Goal: Information Seeking & Learning: Find contact information

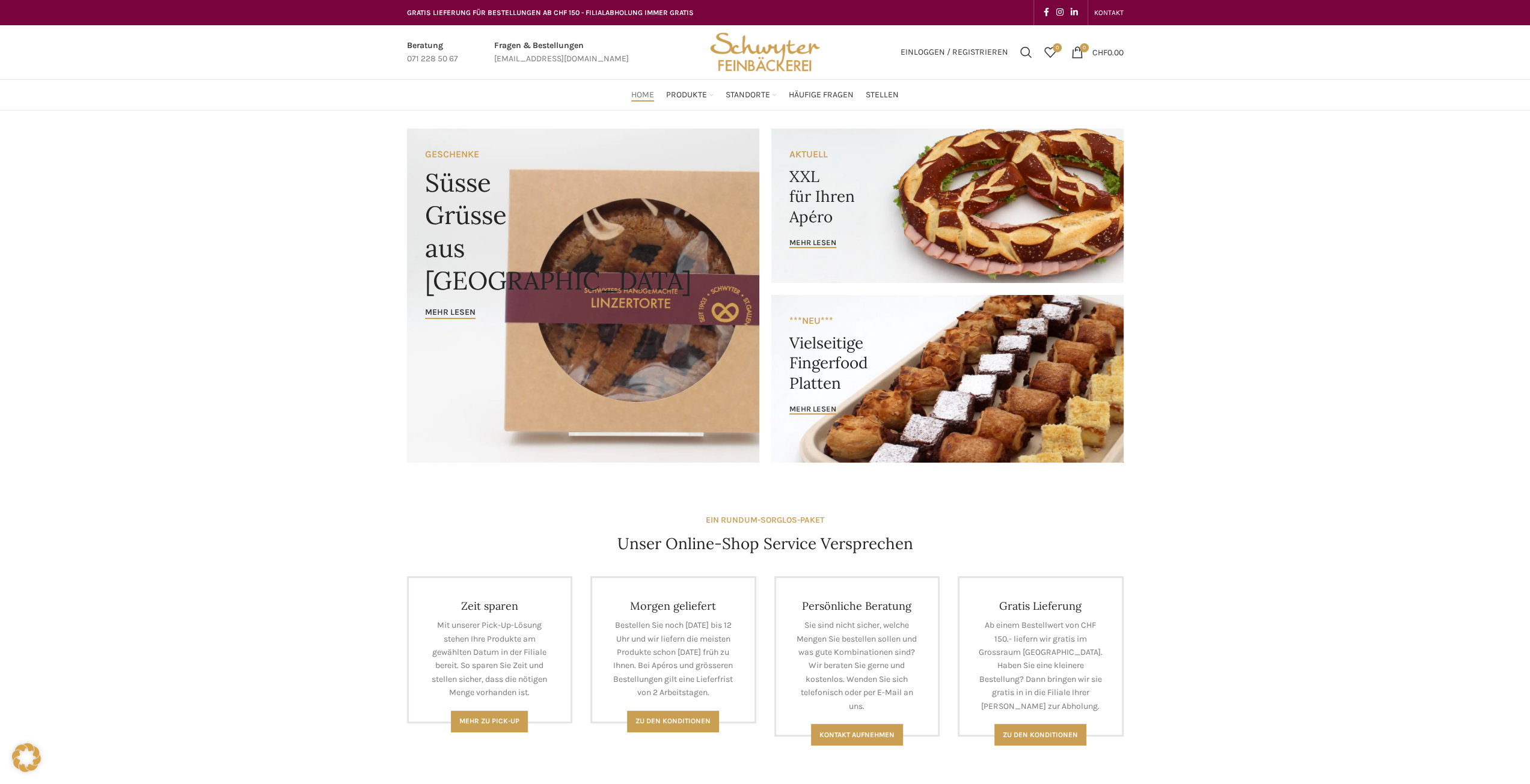
click at [964, 194] on link "Banner link" at bounding box center [948, 206] width 352 height 154
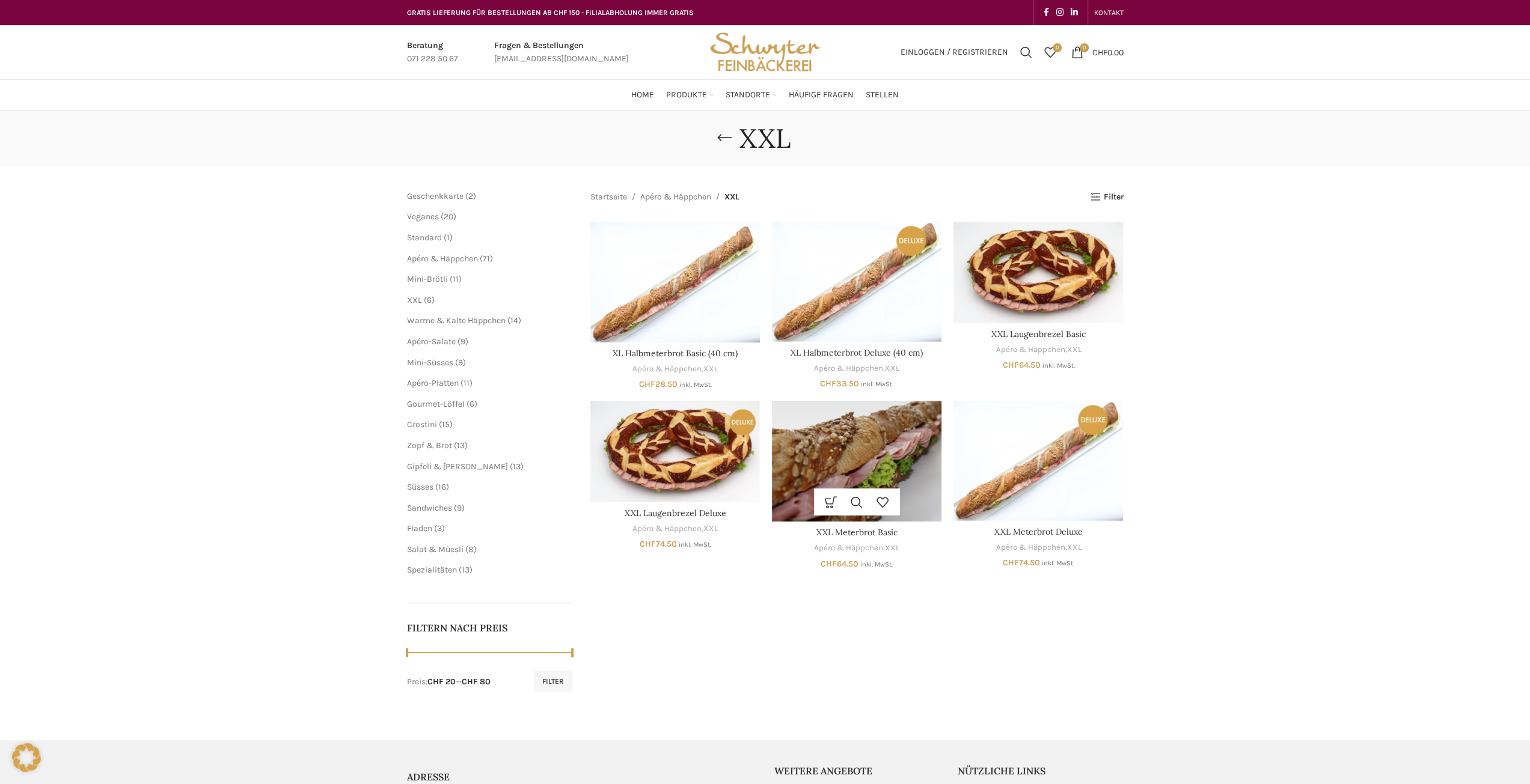
click at [859, 455] on img "XXL Meterbrot Basic" at bounding box center [856, 461] width 169 height 121
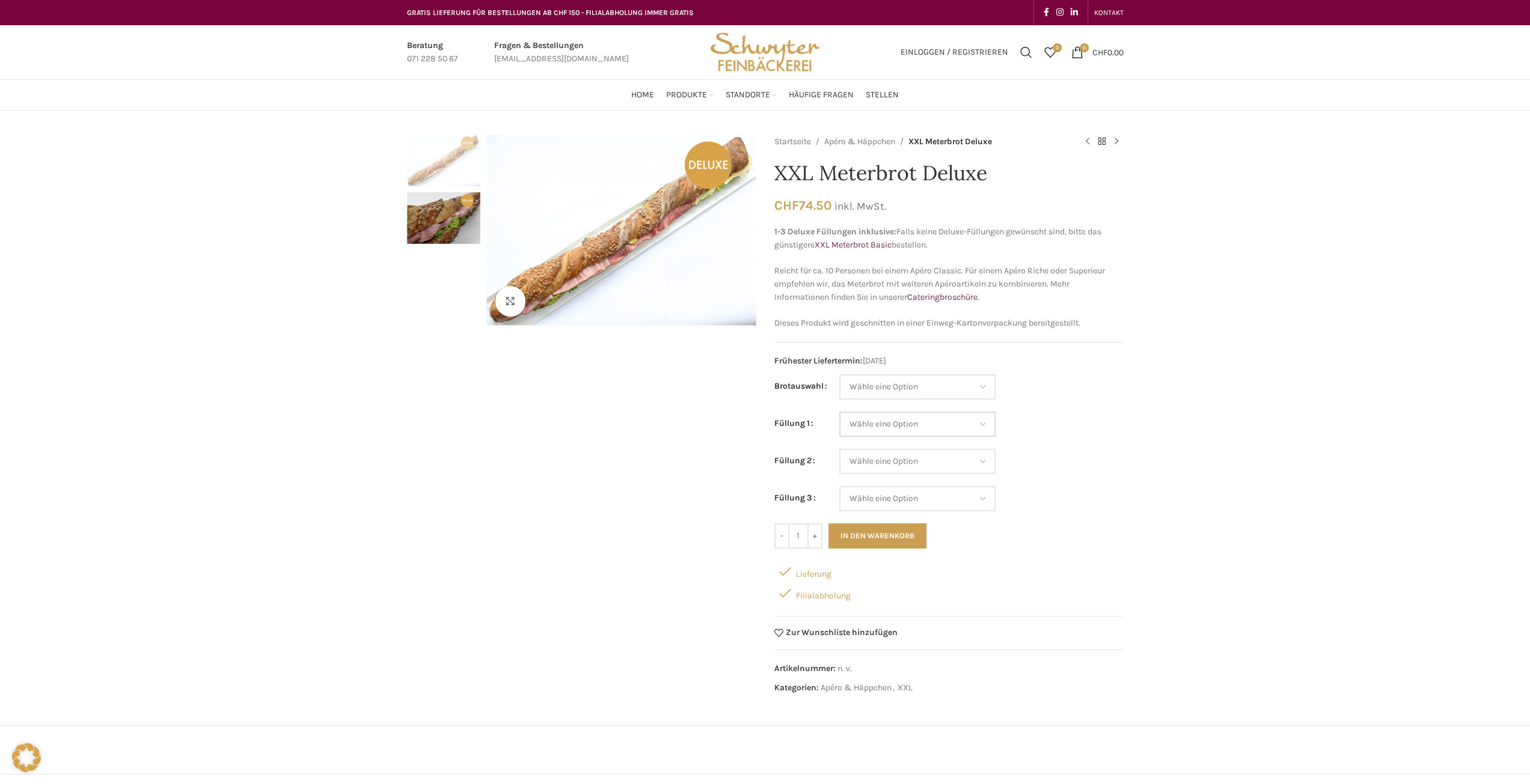
click at [916, 432] on select "Wähle eine Option Lachs (Deluxe) Roastbeef (Deluxe) Rohschinken (Deluxe) Mostbr…" at bounding box center [917, 424] width 156 height 26
click at [912, 426] on select "Wähle eine Option Lachs (Deluxe) Roastbeef (Deluxe) Rohschinken (Deluxe) Mostbr…" at bounding box center [917, 424] width 156 height 26
click at [894, 417] on select "Wähle eine Option Lachs (Deluxe) Roastbeef (Deluxe) Rohschinken (Deluxe) Mostbr…" at bounding box center [917, 424] width 156 height 26
drag, startPoint x: 505, startPoint y: 507, endPoint x: 507, endPoint y: 539, distance: 32.1
click at [504, 506] on div "Klicken um zu vergrössern" at bounding box center [581, 419] width 349 height 567
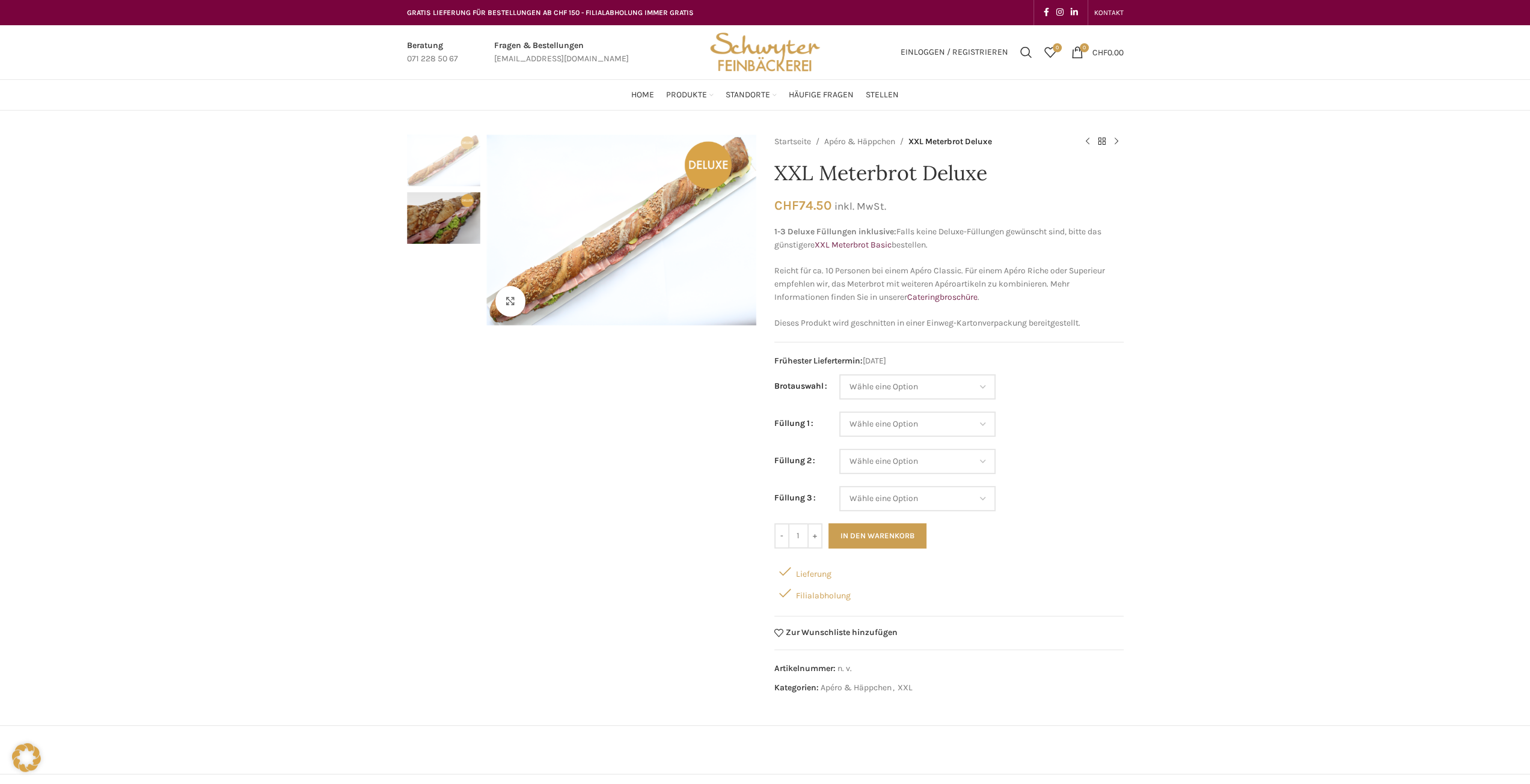
click at [132, 317] on div "Klicken um zu vergrössern Startseite Apéro & Häppchen XXL Meterbrot Deluxe XXL …" at bounding box center [765, 580] width 1530 height 891
click at [893, 417] on select "Wähle eine Option Salami Schinken Fleischkäse Trutenschinken Appenzellerkäse Gr…" at bounding box center [917, 424] width 156 height 26
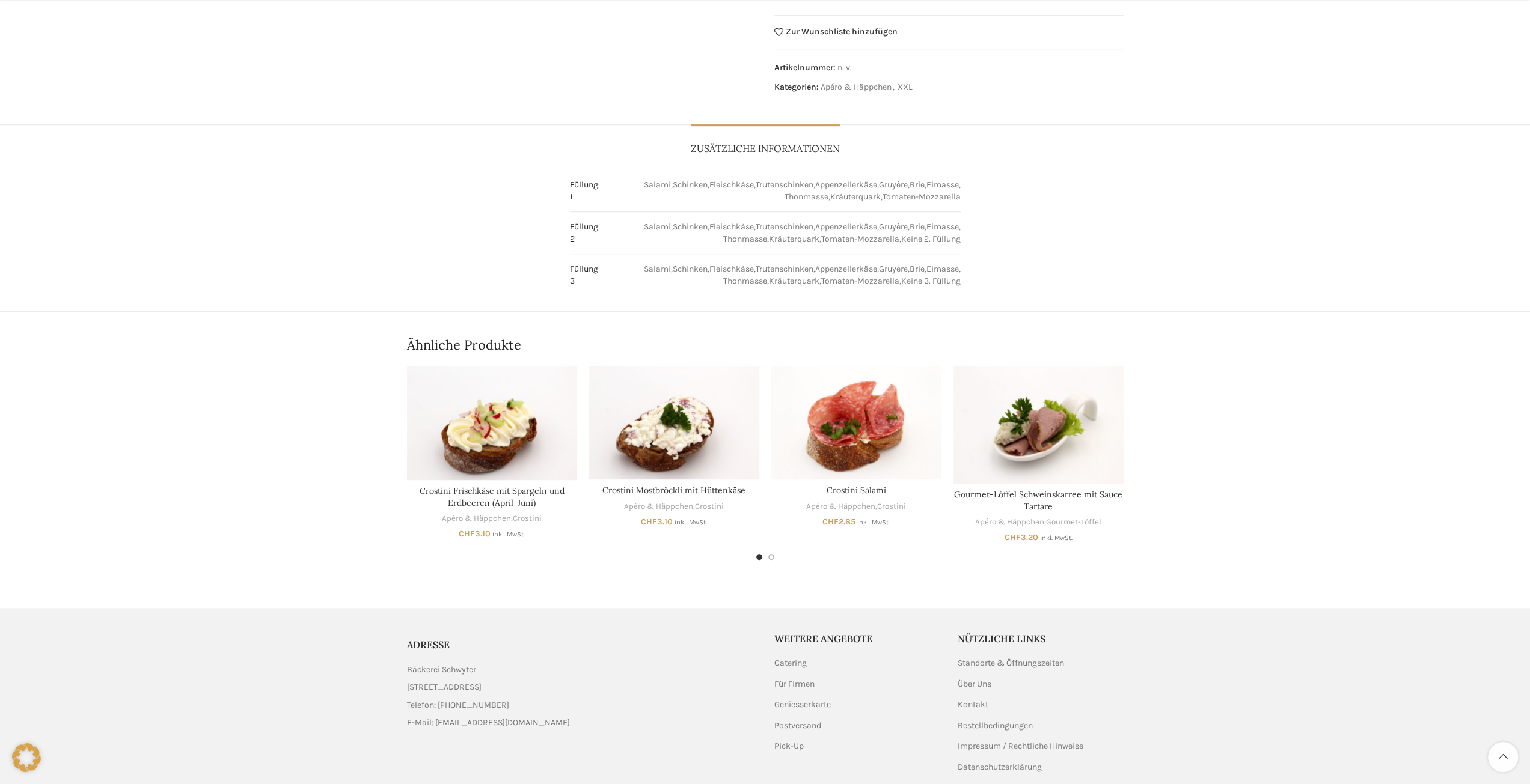
scroll to position [650, 0]
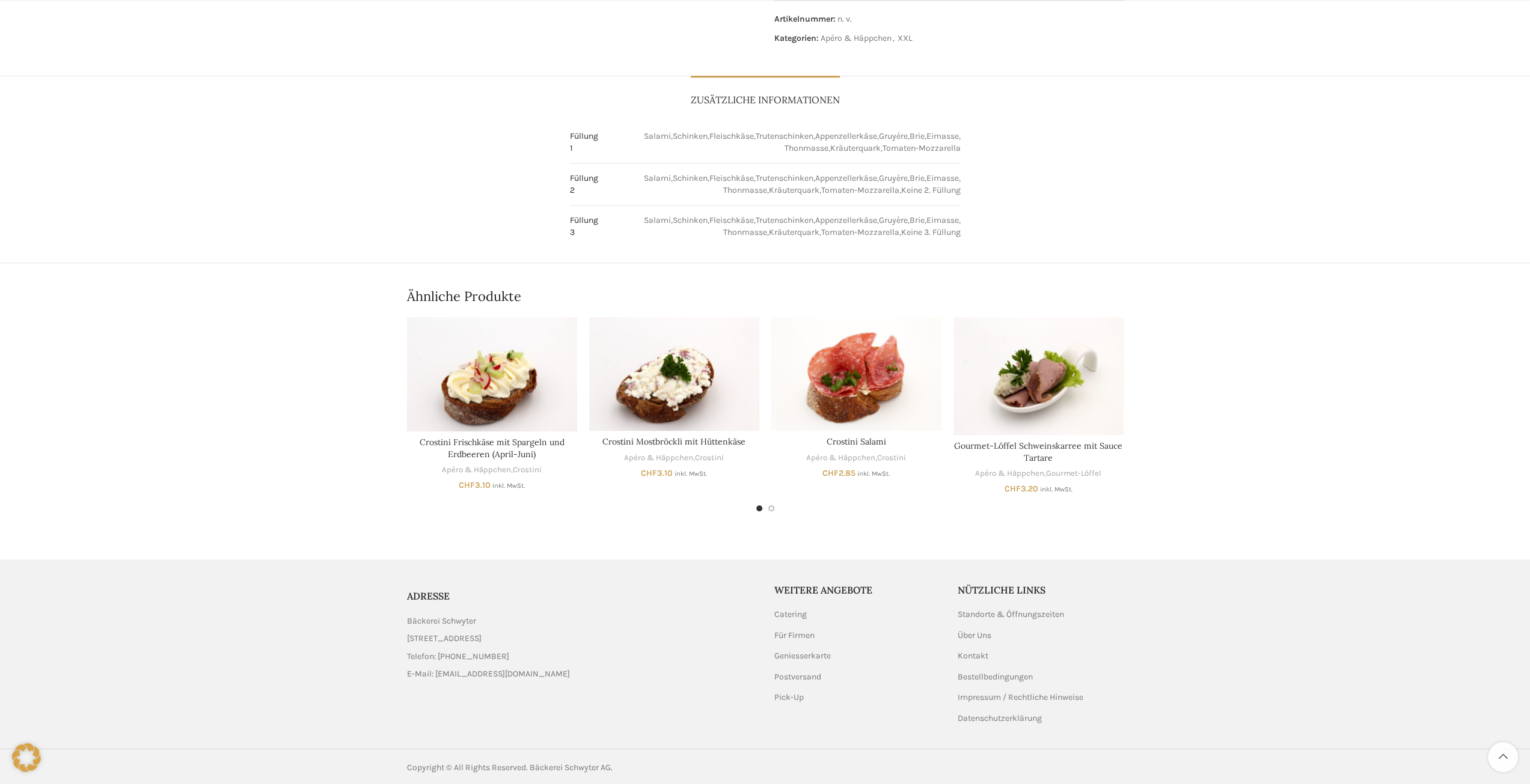
drag, startPoint x: 407, startPoint y: 635, endPoint x: 558, endPoint y: 639, distance: 151.1
click at [558, 639] on li "[STREET_ADDRESS]" at bounding box center [581, 639] width 349 height 13
copy span "[STREET_ADDRESS]"
click at [995, 612] on link "Standorte & Öffnungszeiten" at bounding box center [1010, 615] width 108 height 12
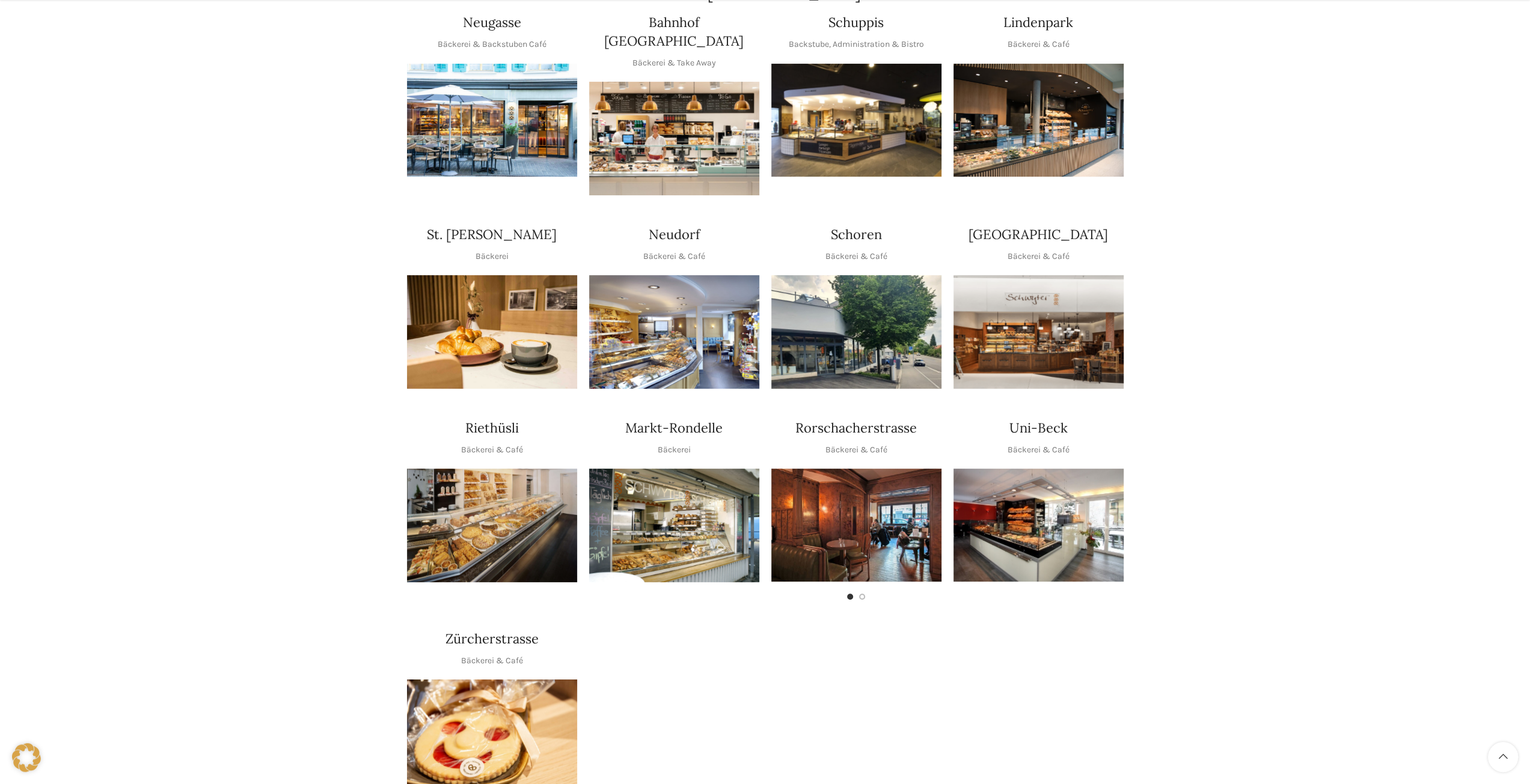
scroll to position [301, 0]
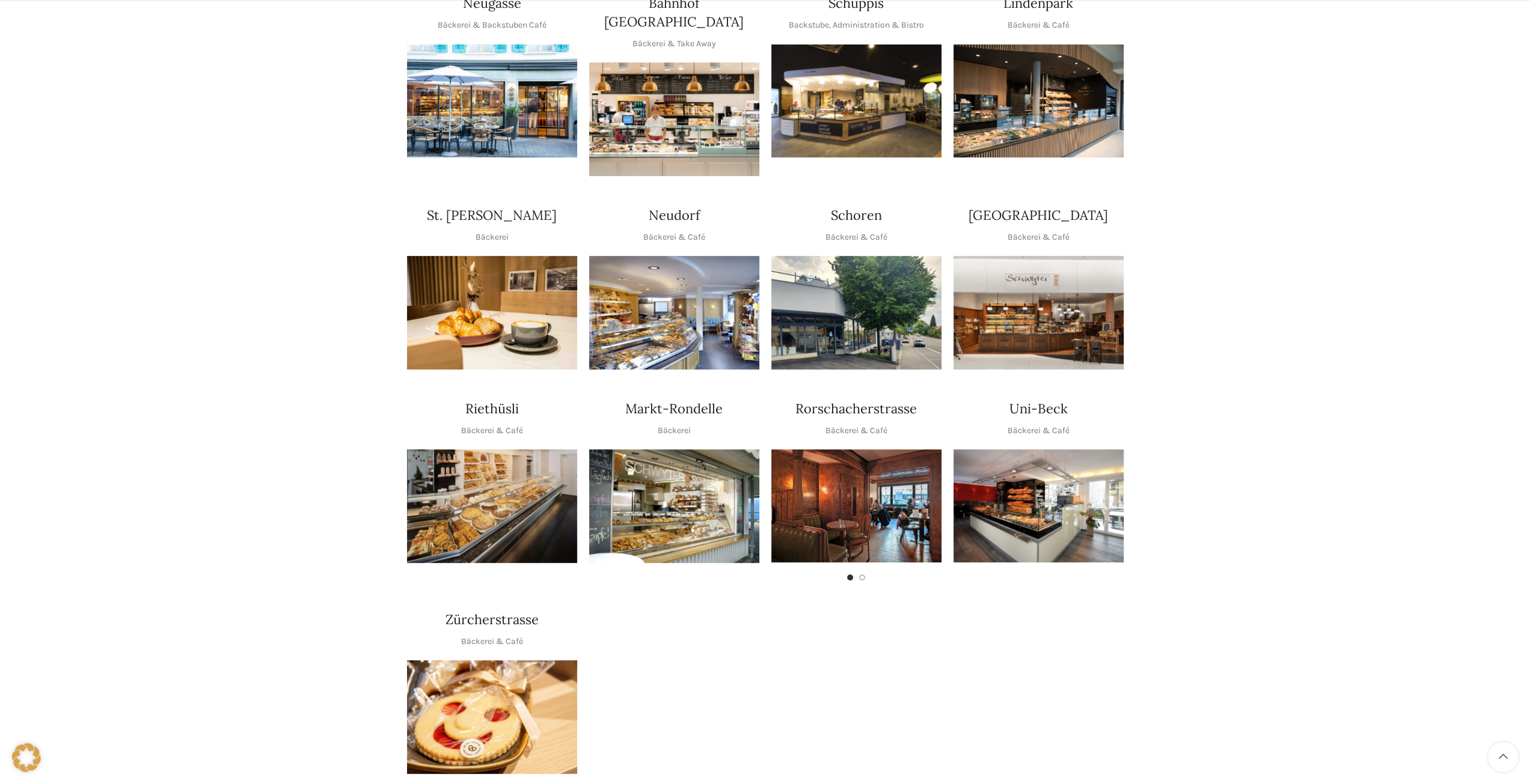
click at [1017, 473] on img "1 / 1" at bounding box center [1038, 506] width 170 height 113
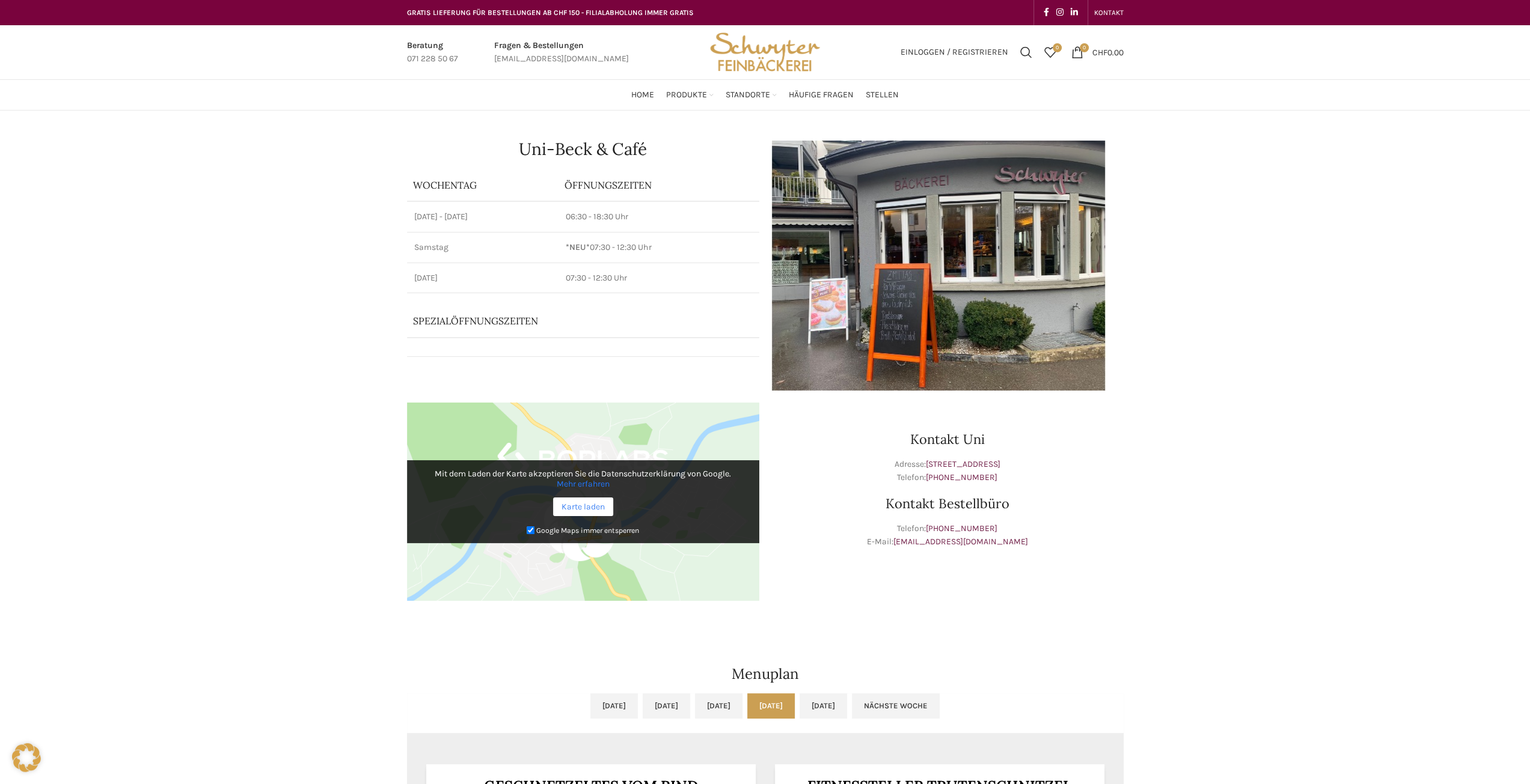
click at [567, 510] on link "Karte laden" at bounding box center [582, 507] width 60 height 19
click at [585, 504] on link "Karte laden" at bounding box center [582, 507] width 60 height 19
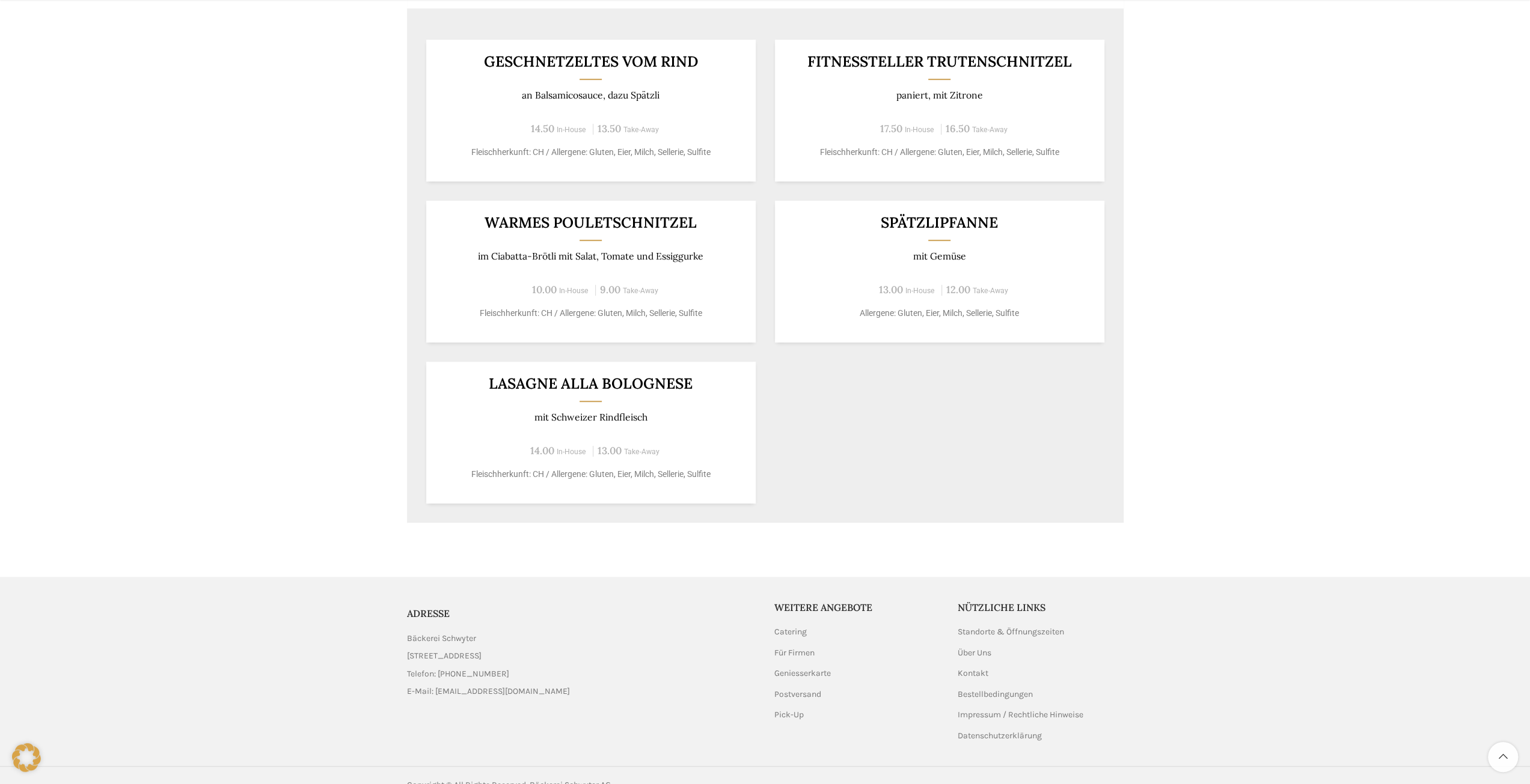
scroll to position [744, 0]
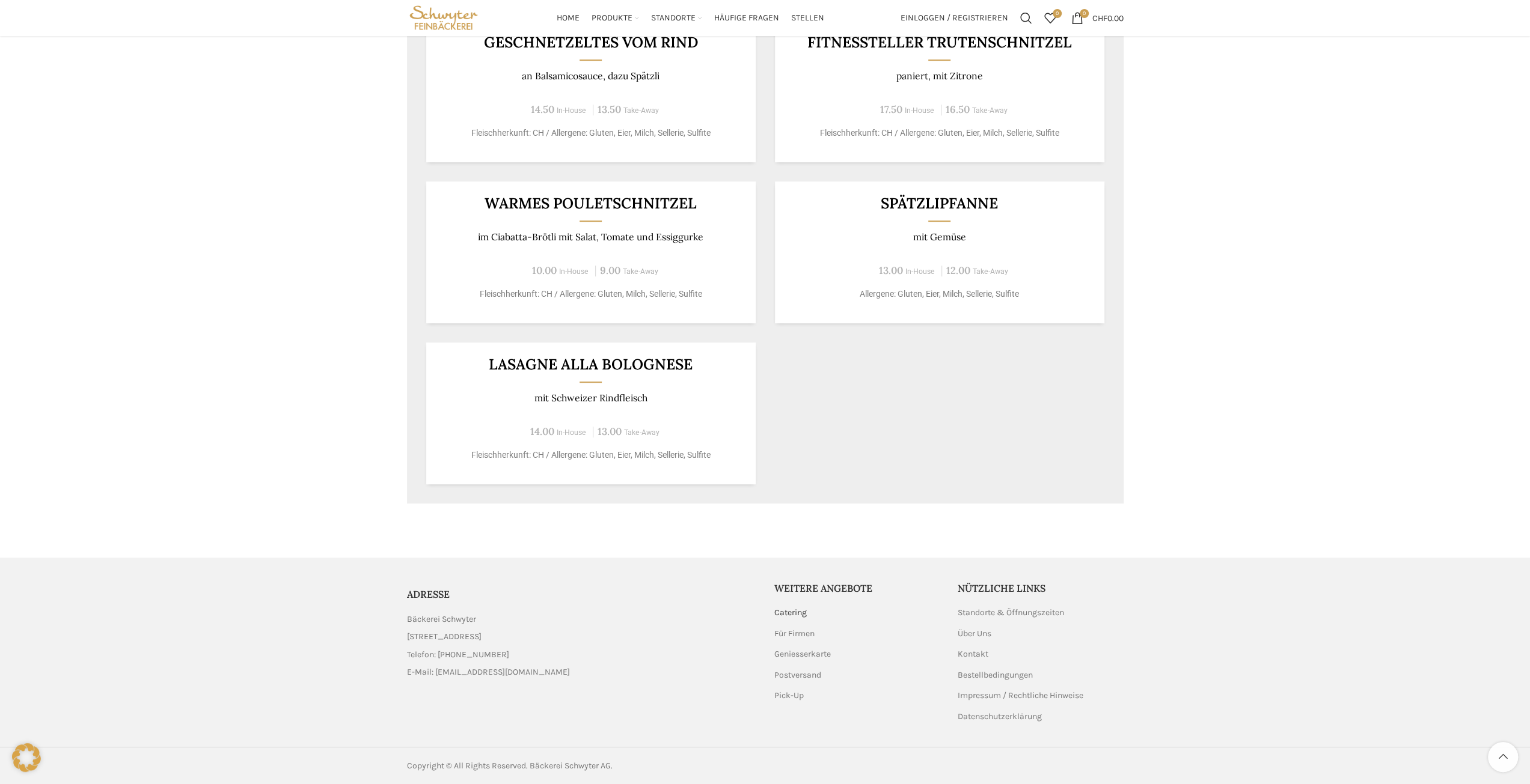
click at [789, 614] on link "Catering" at bounding box center [791, 613] width 33 height 12
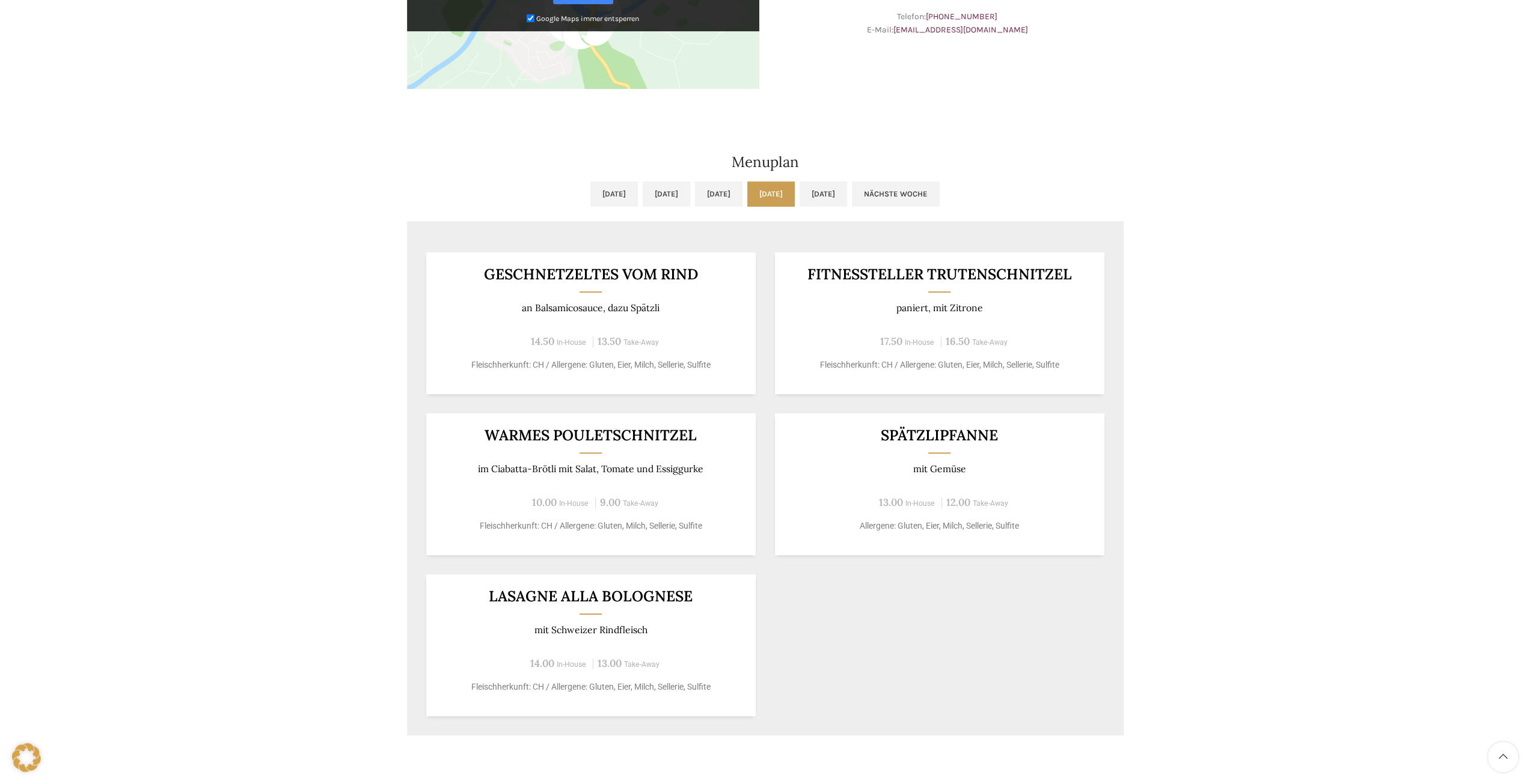
scroll to position [0, 0]
